Goal: Check status

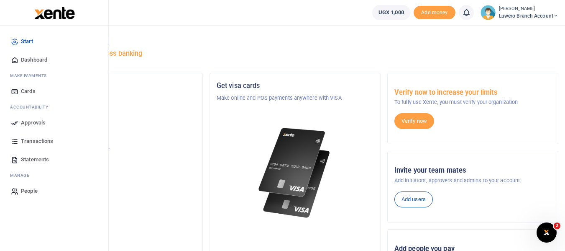
click at [36, 140] on span "Transactions" at bounding box center [37, 141] width 32 height 8
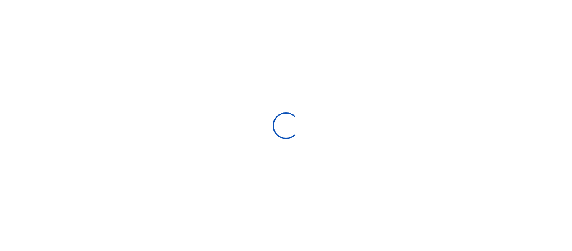
select select
type input "[DATE] - [DATE]"
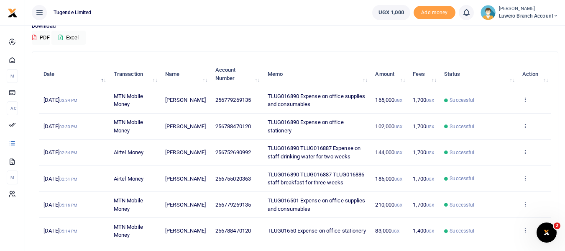
scroll to position [84, 0]
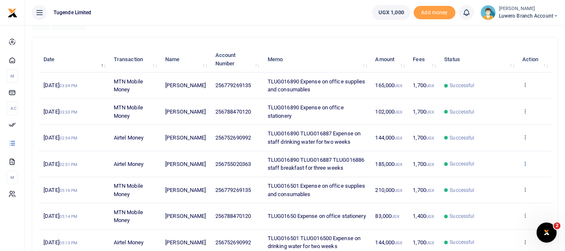
click at [524, 163] on icon at bounding box center [525, 163] width 5 height 6
click at [492, 177] on link "View details" at bounding box center [495, 177] width 66 height 12
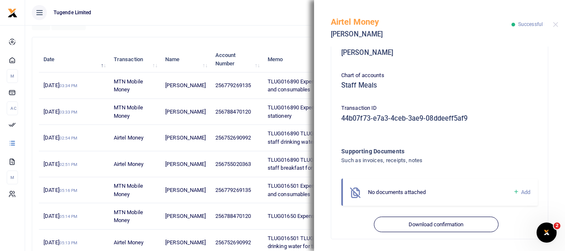
scroll to position [235, 0]
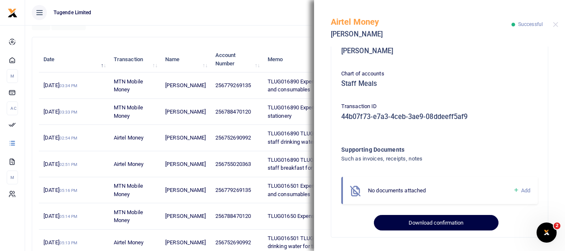
click at [426, 224] on button "Download confirmation" at bounding box center [436, 223] width 124 height 16
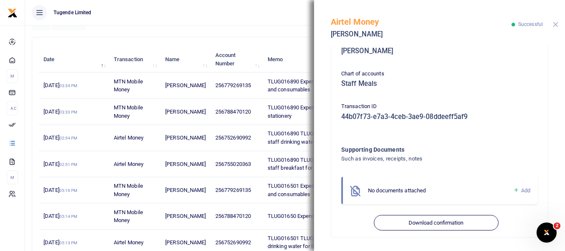
click at [553, 26] on button "Close" at bounding box center [555, 24] width 5 height 5
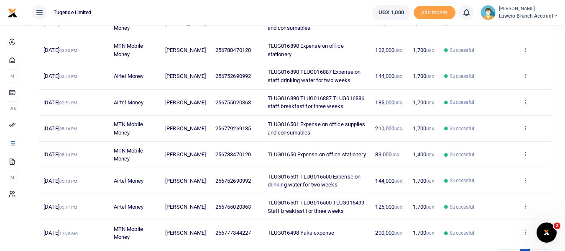
scroll to position [114, 0]
